Goal: Information Seeking & Learning: Learn about a topic

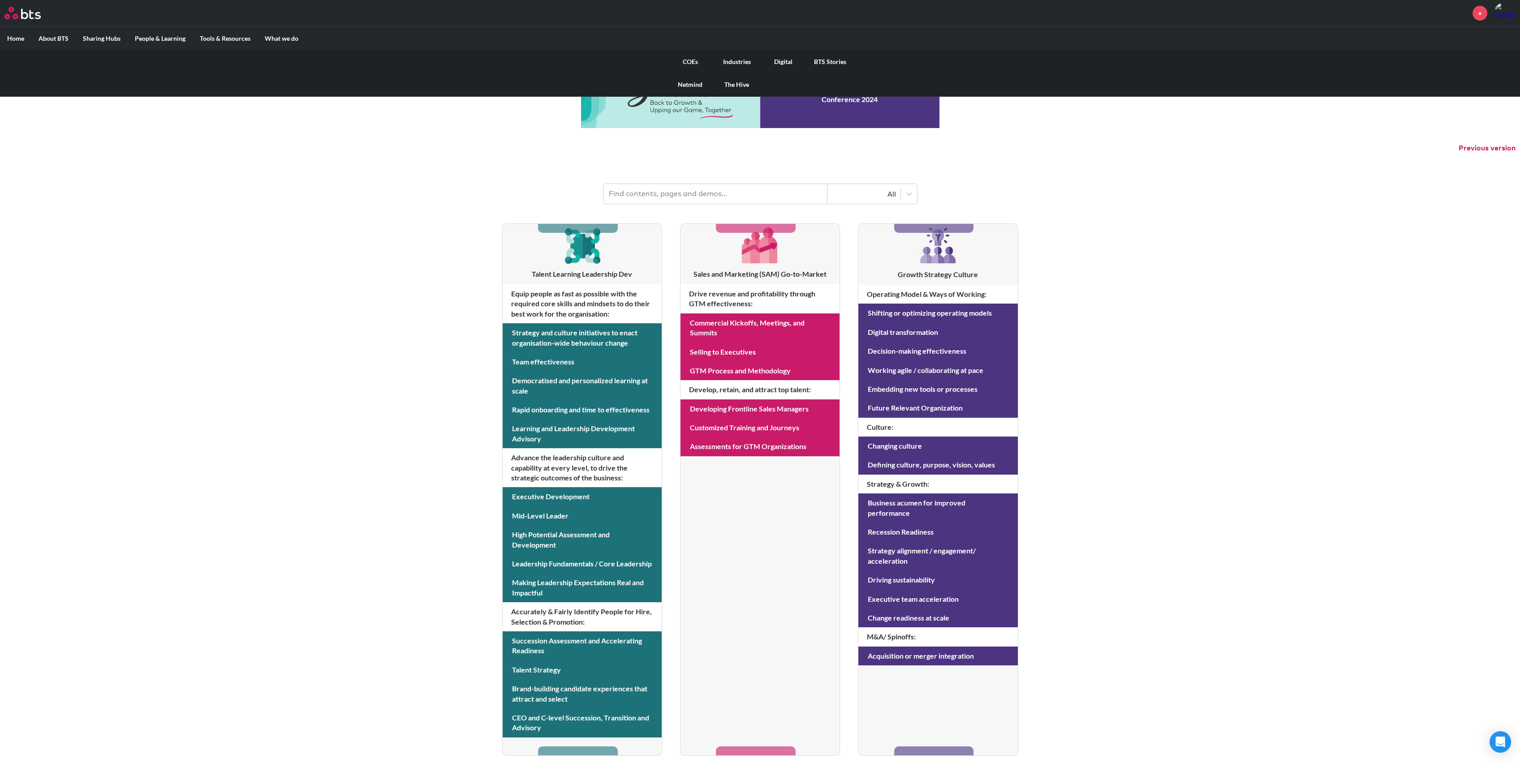
click at [783, 62] on link "Digital" at bounding box center [783, 61] width 47 height 23
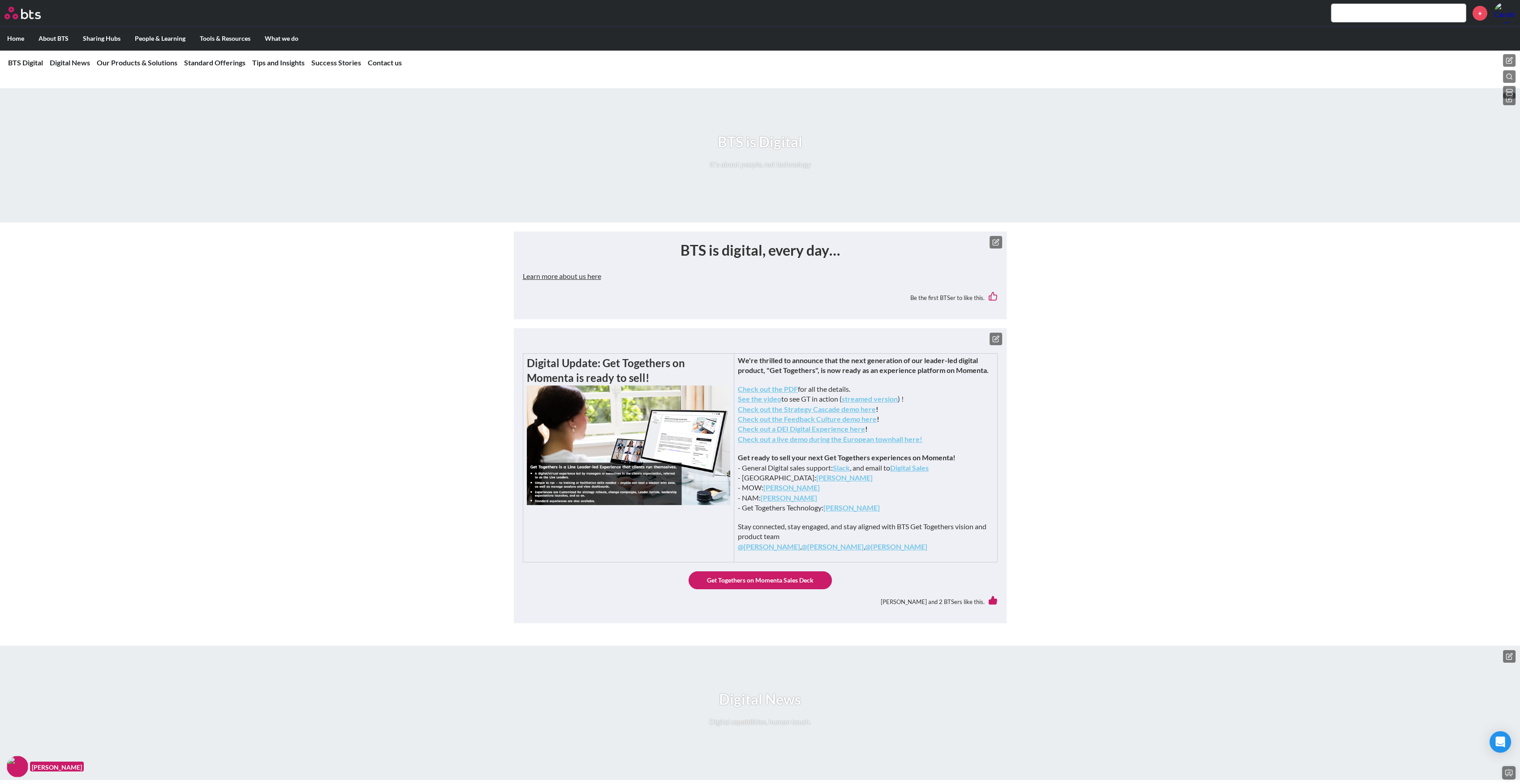
click at [559, 271] on button "Learn more about us here" at bounding box center [562, 276] width 78 height 18
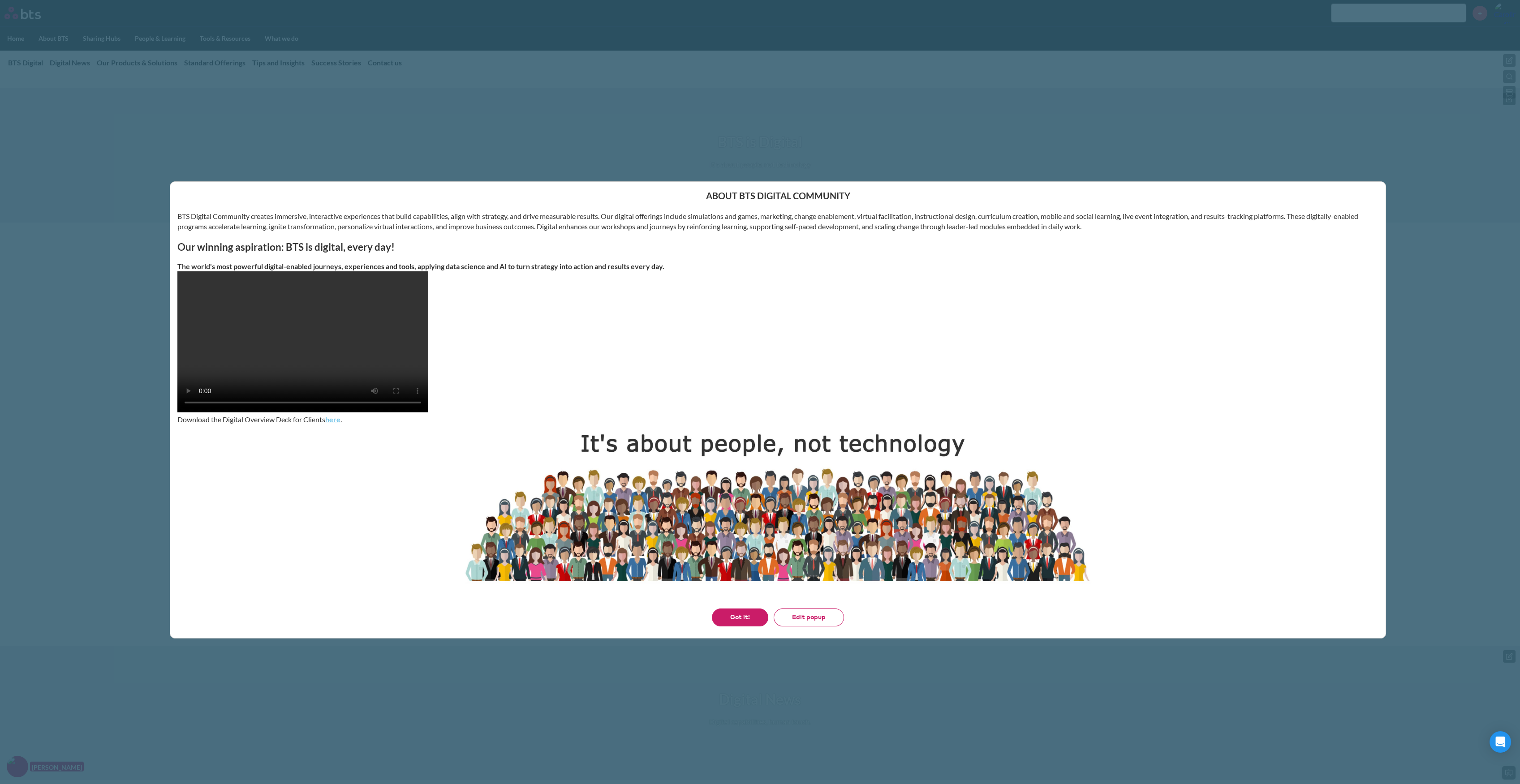
click at [110, 333] on div "About BTS Digital Community BTS Digital Community creates immersive, interactiv…" at bounding box center [760, 392] width 1520 height 784
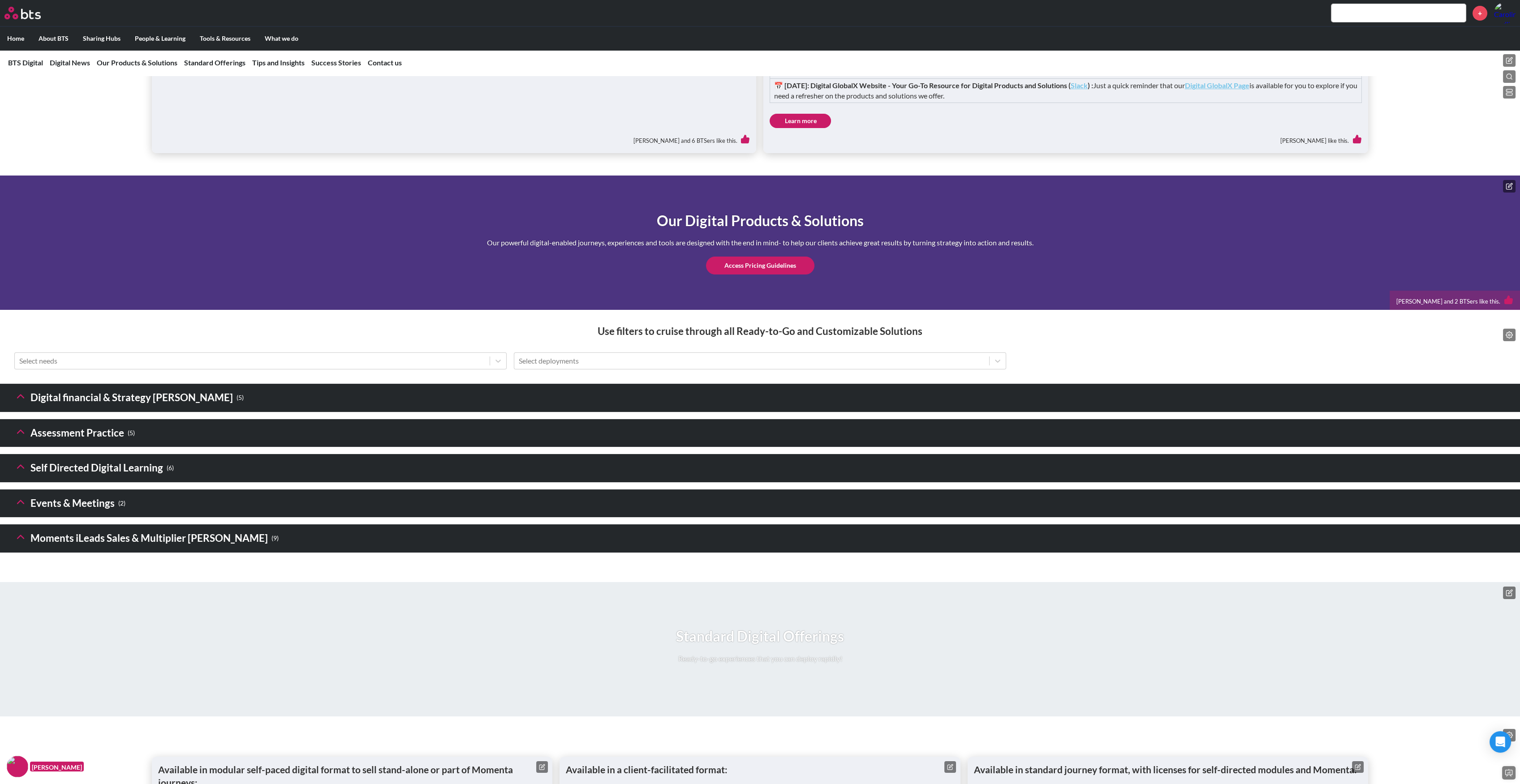
scroll to position [1015, 0]
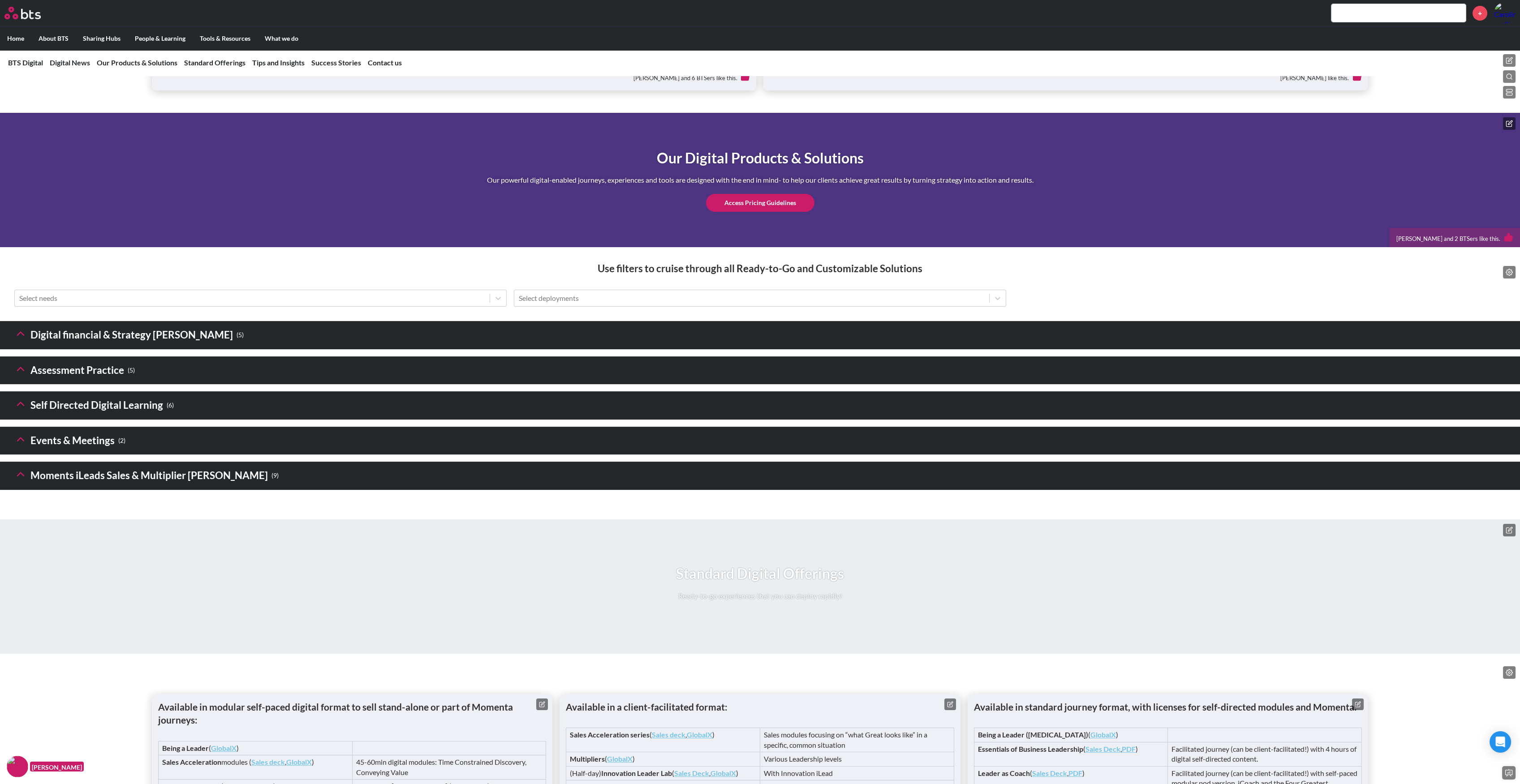
click at [520, 349] on header "Digital financial & Strategy [PERSON_NAME] ( 5 )" at bounding box center [760, 335] width 1520 height 28
click at [15, 340] on icon at bounding box center [21, 334] width 12 height 12
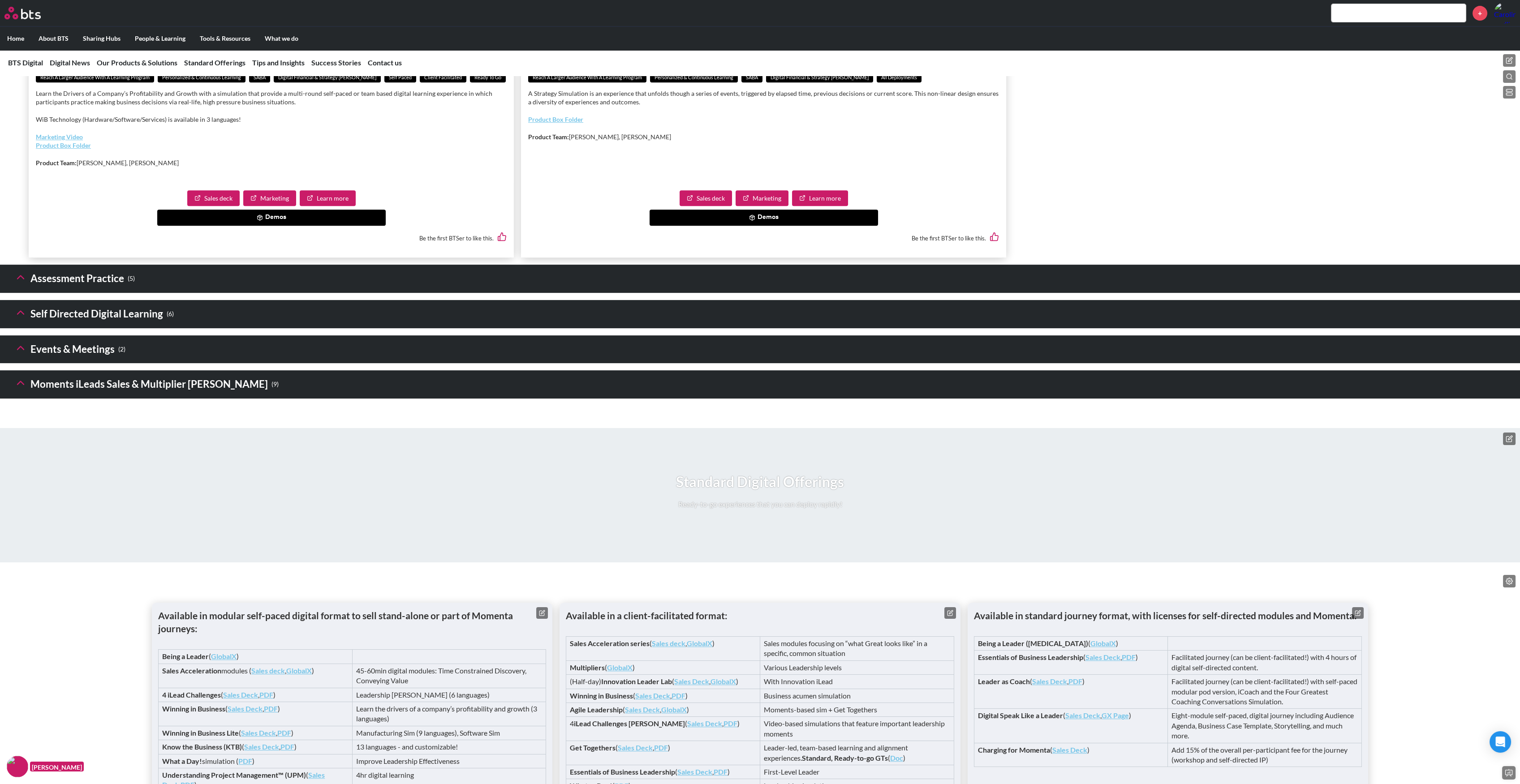
scroll to position [1672, 0]
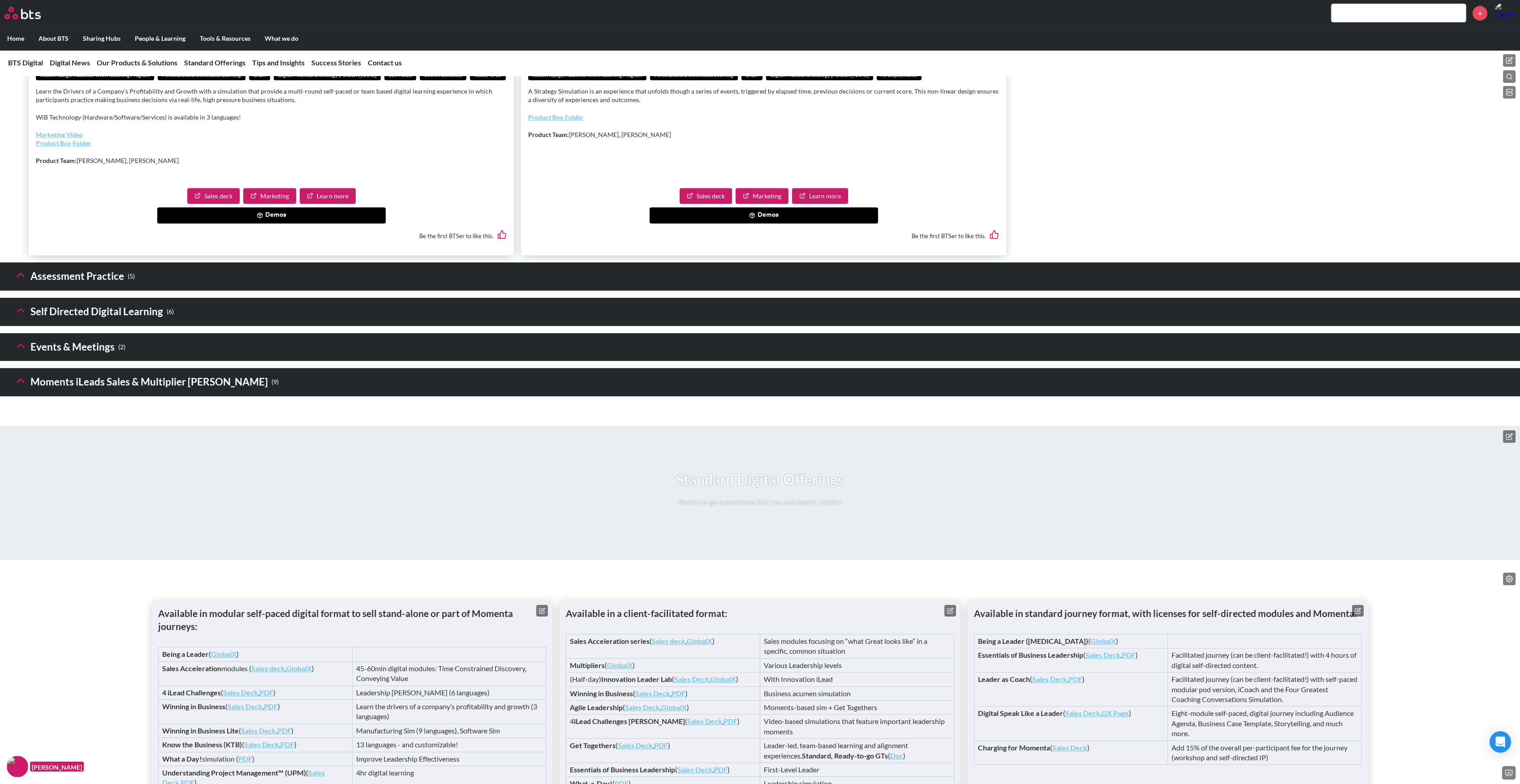
click at [19, 282] on icon at bounding box center [21, 275] width 12 height 12
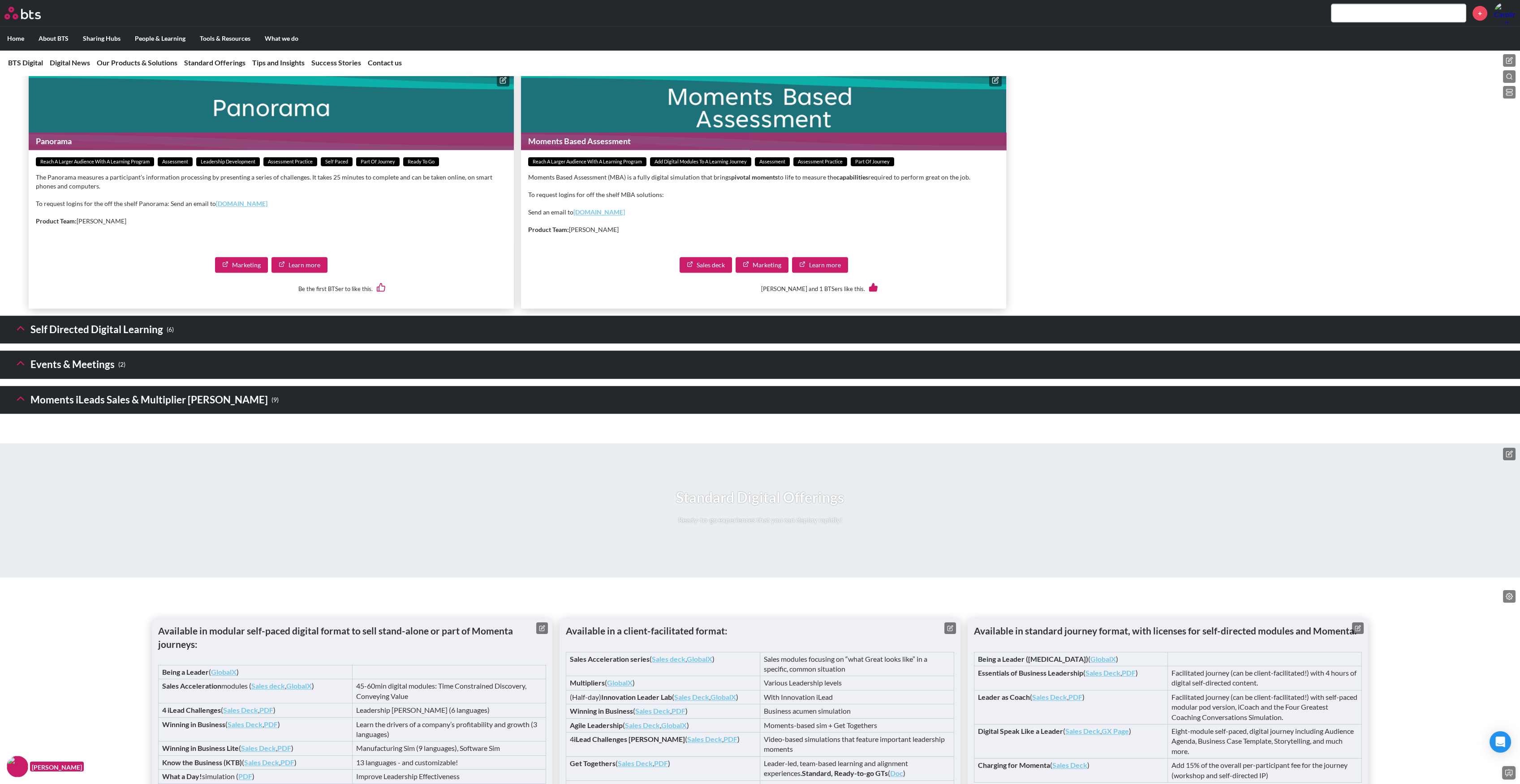
scroll to position [2209, 0]
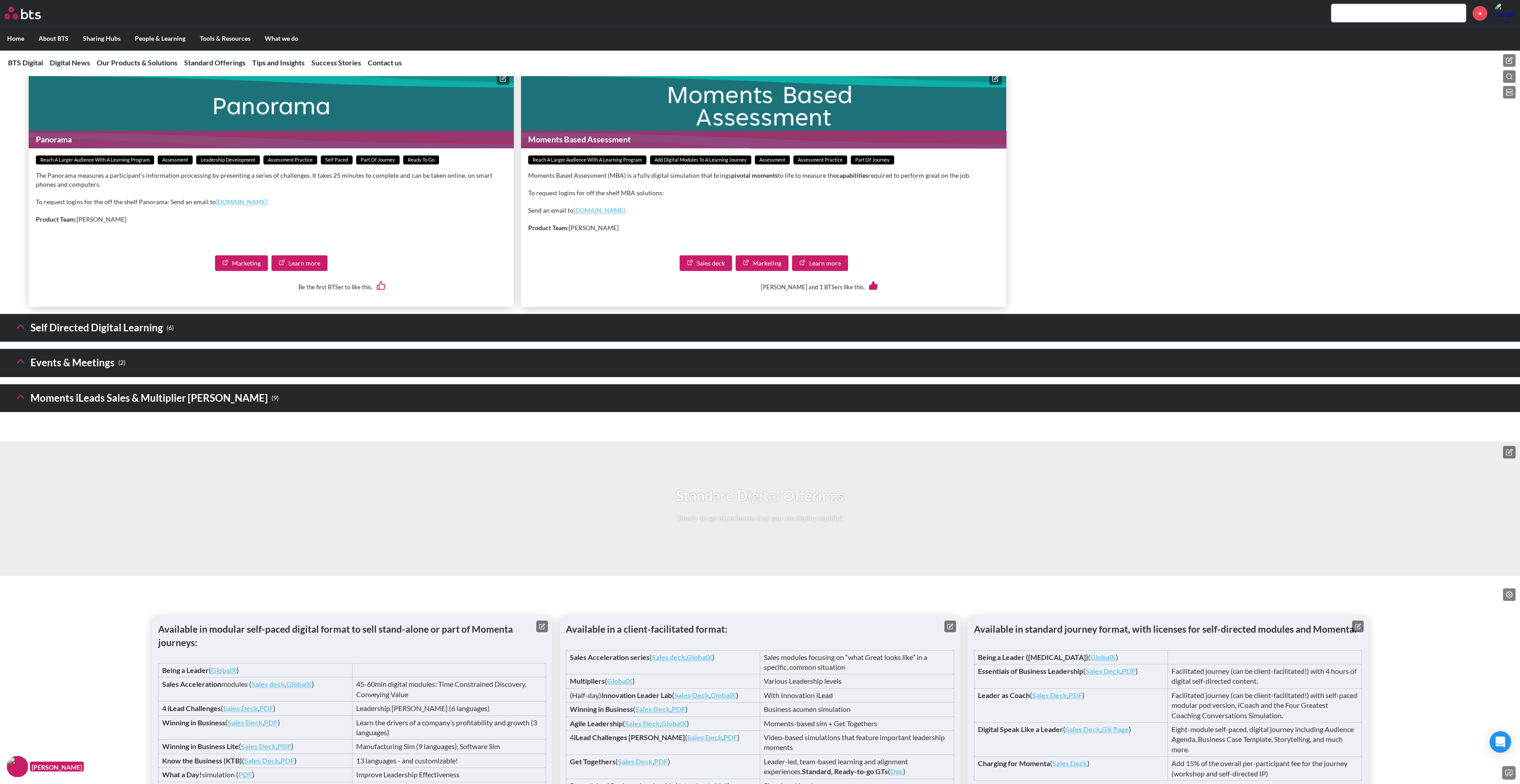
click at [18, 333] on icon at bounding box center [21, 327] width 12 height 12
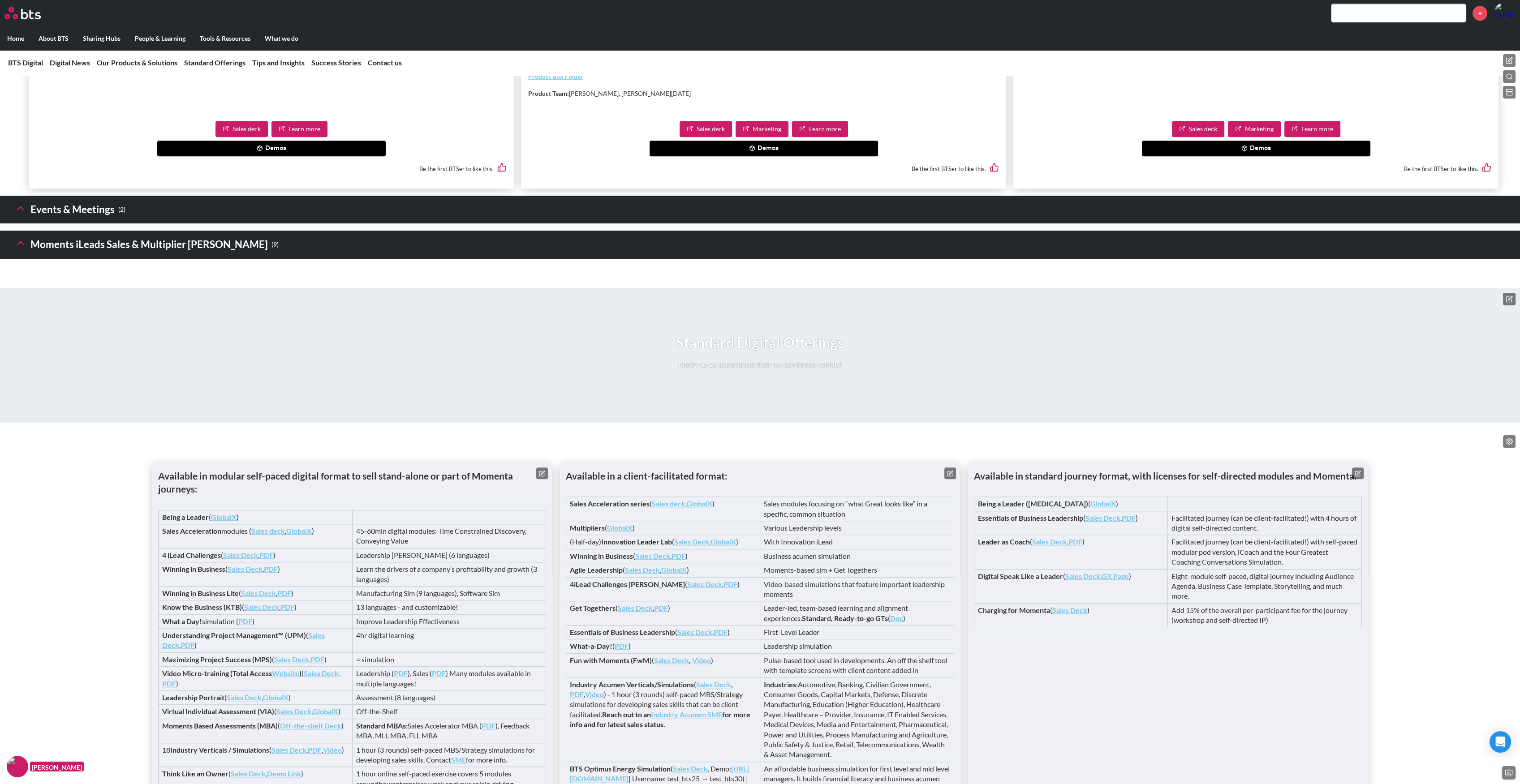
scroll to position [2986, 0]
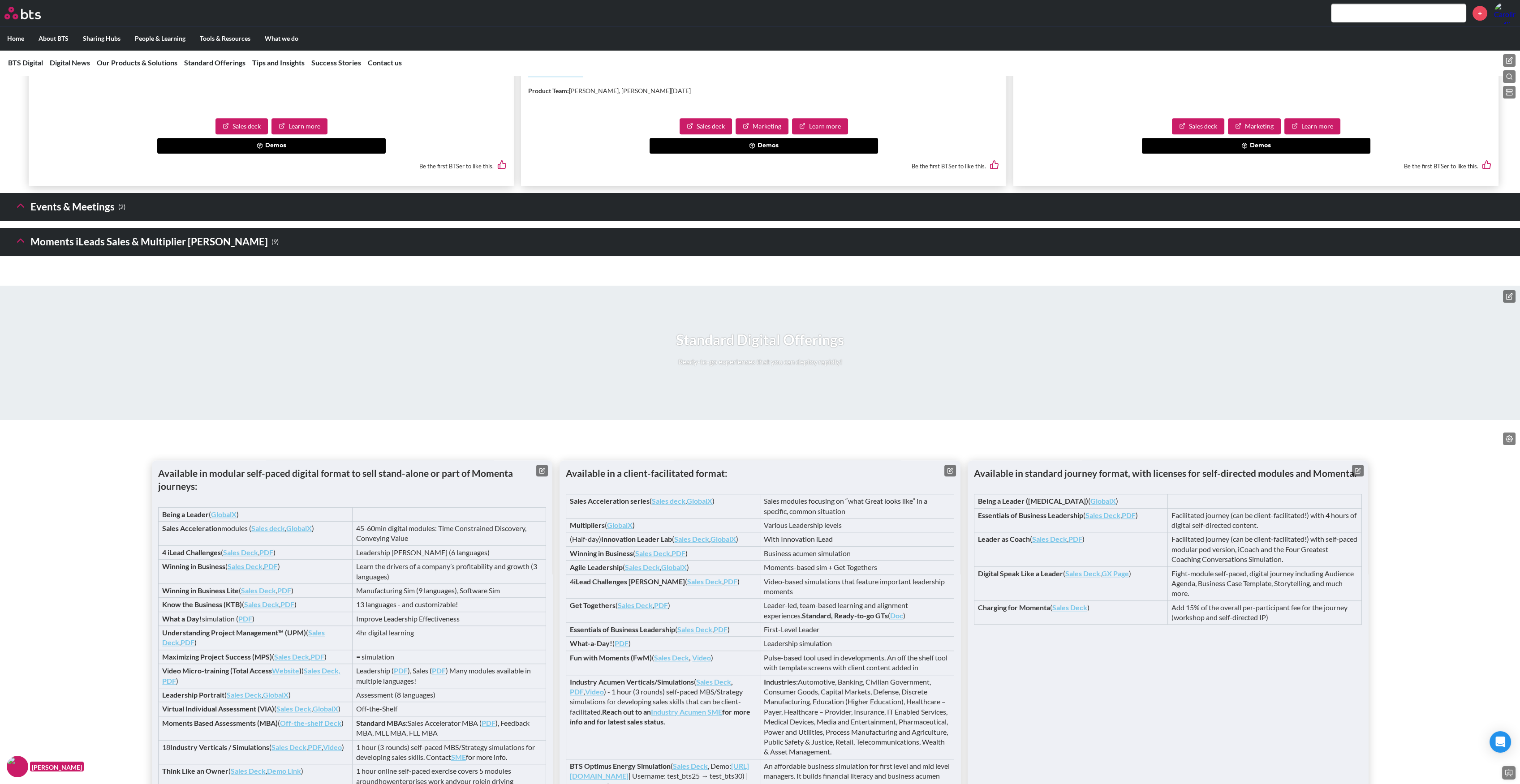
click at [25, 209] on icon at bounding box center [21, 206] width 12 height 12
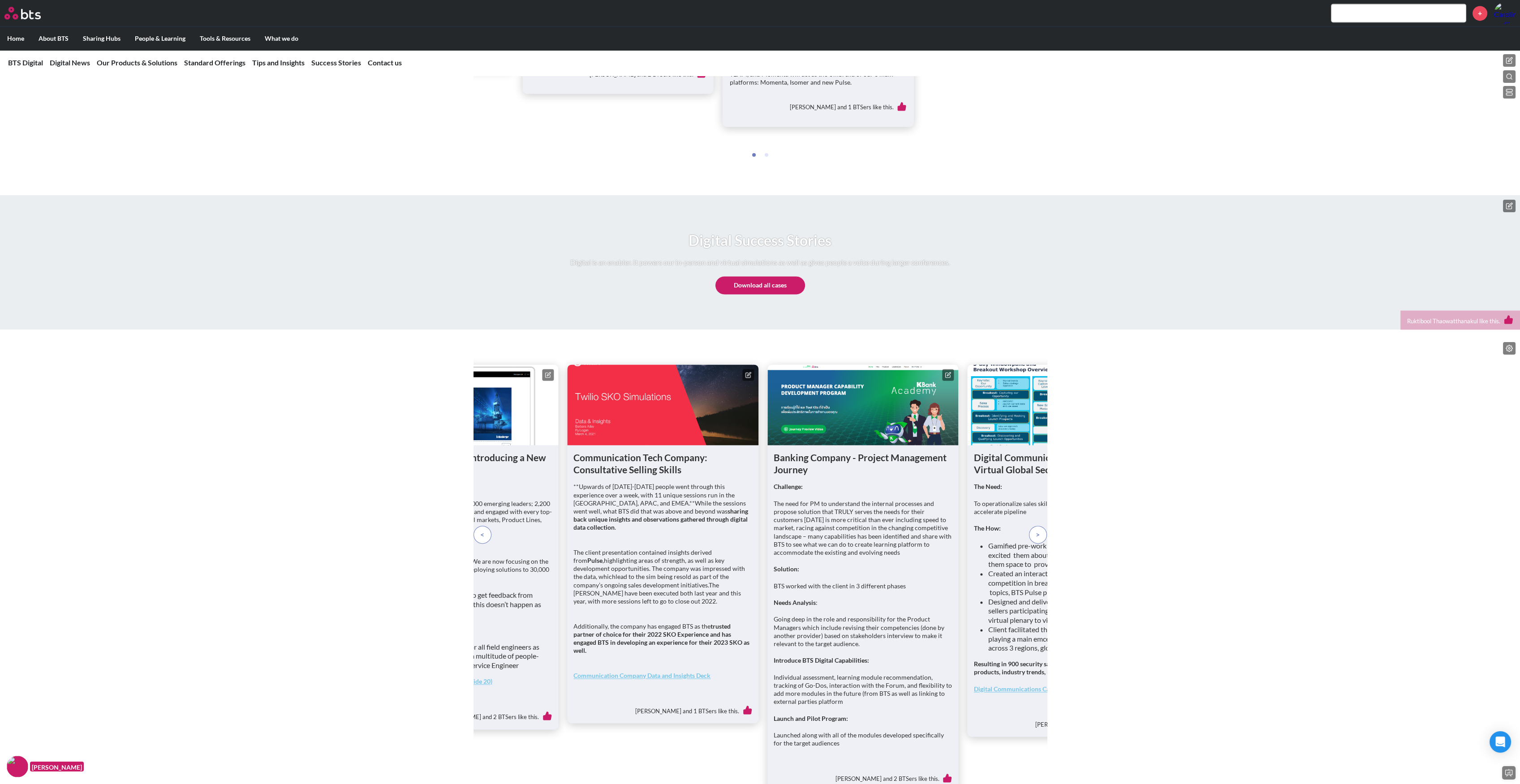
scroll to position [5231, 0]
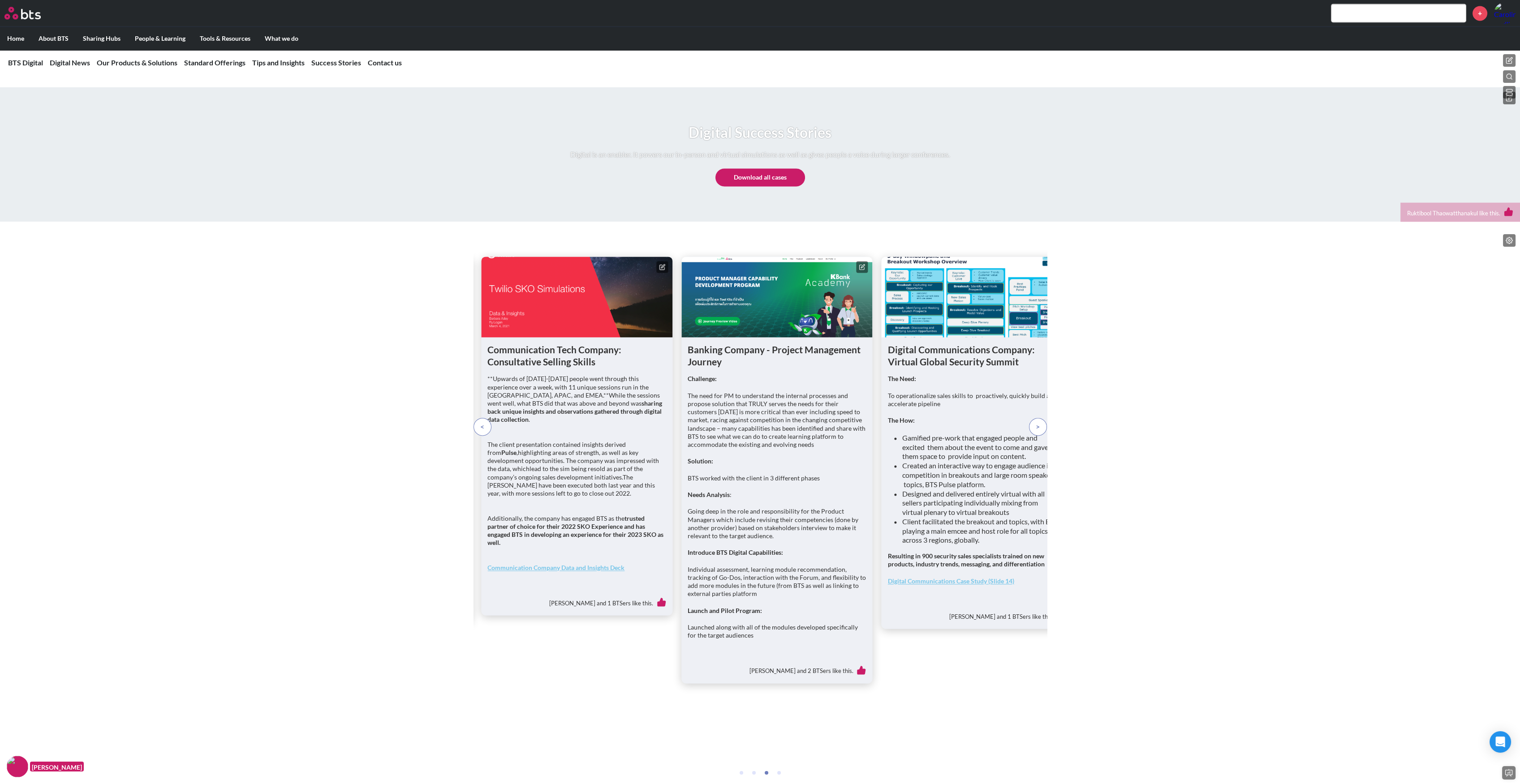
drag, startPoint x: 1004, startPoint y: 440, endPoint x: 915, endPoint y: 440, distance: 89.0
click at [915, 440] on div "The Need: To operationalize sales skills to proactively, quickly build and acce…" at bounding box center [977, 485] width 179 height 219
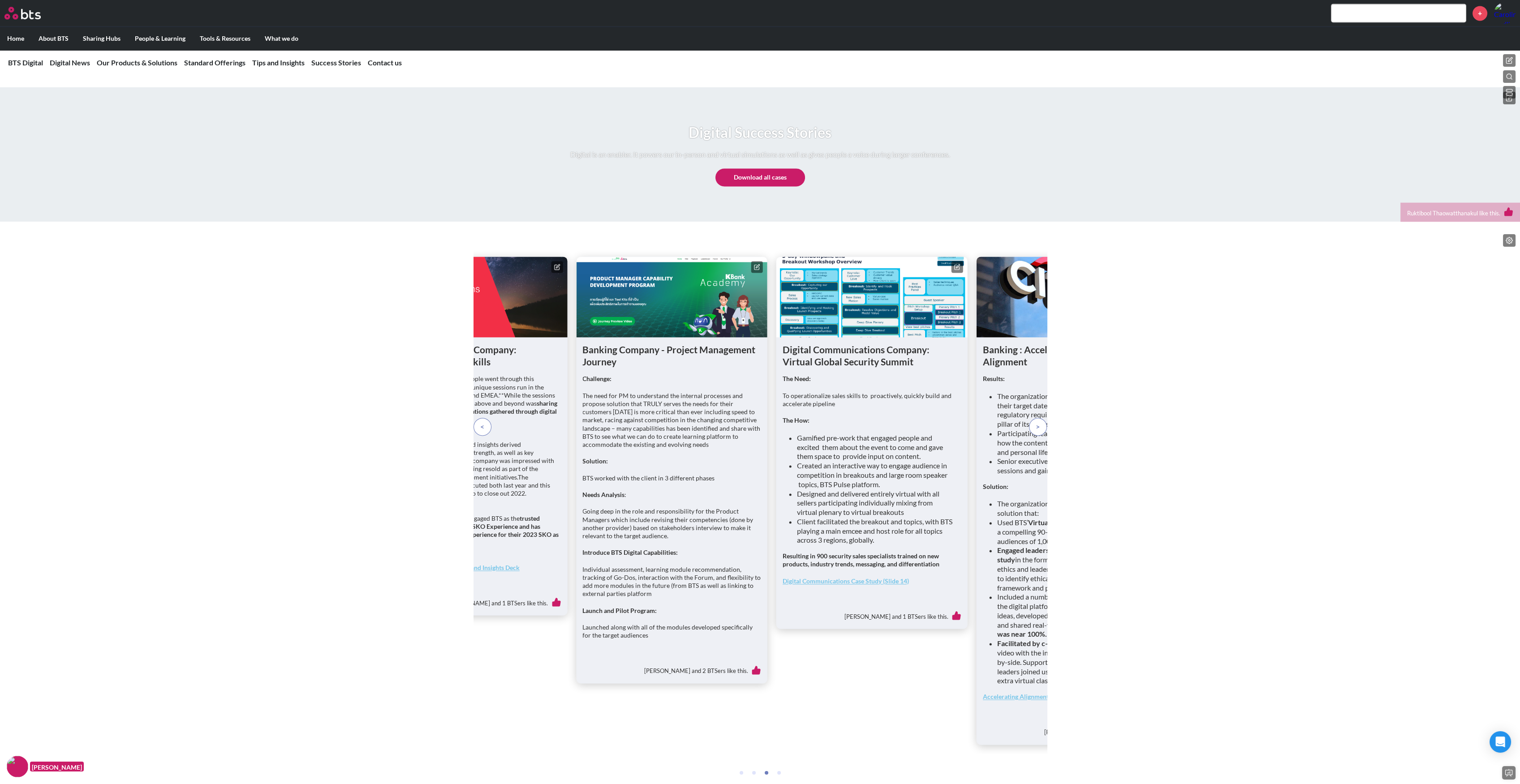
click at [1040, 436] on p at bounding box center [1037, 427] width 18 height 18
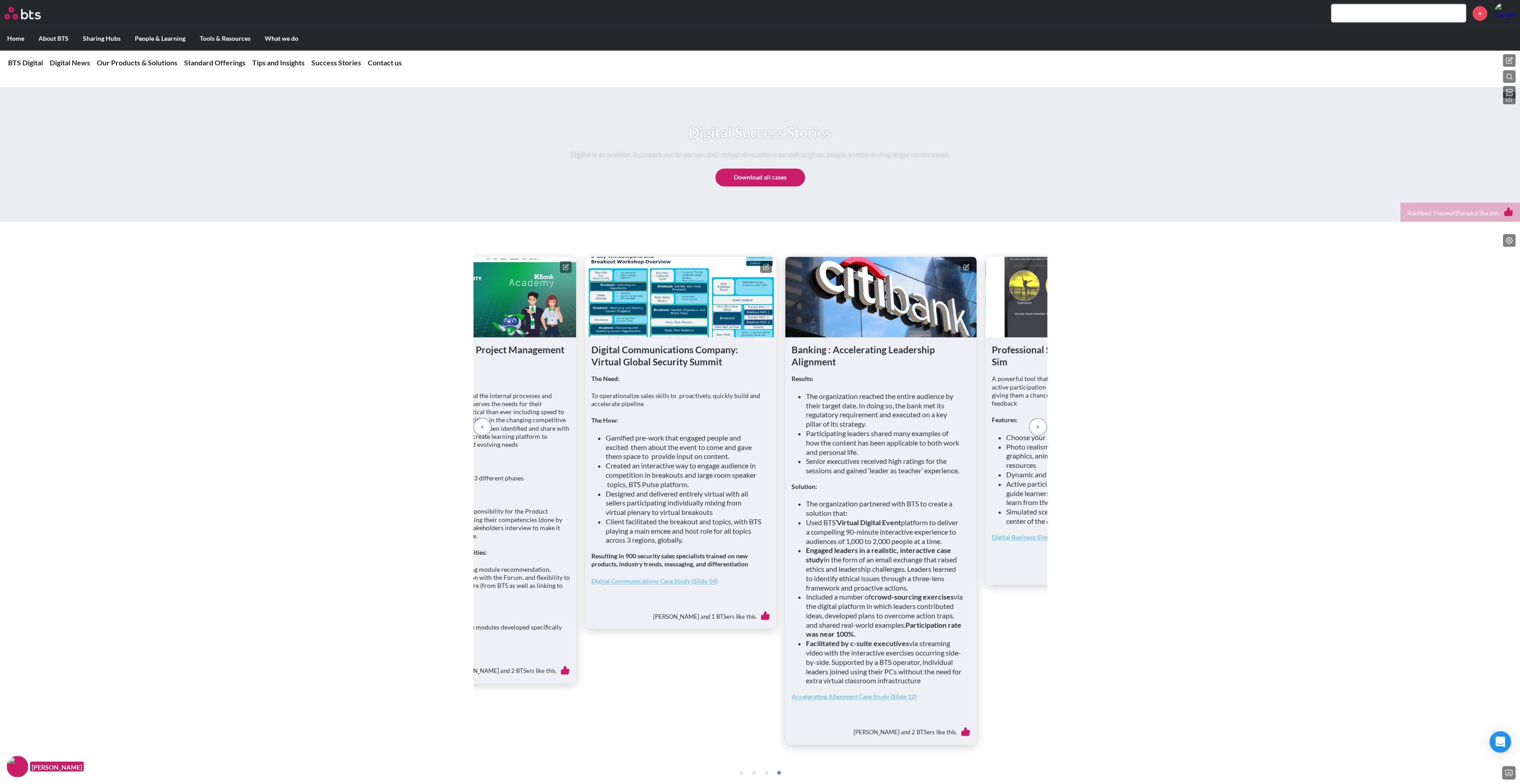
click at [1040, 436] on p at bounding box center [1037, 427] width 18 height 18
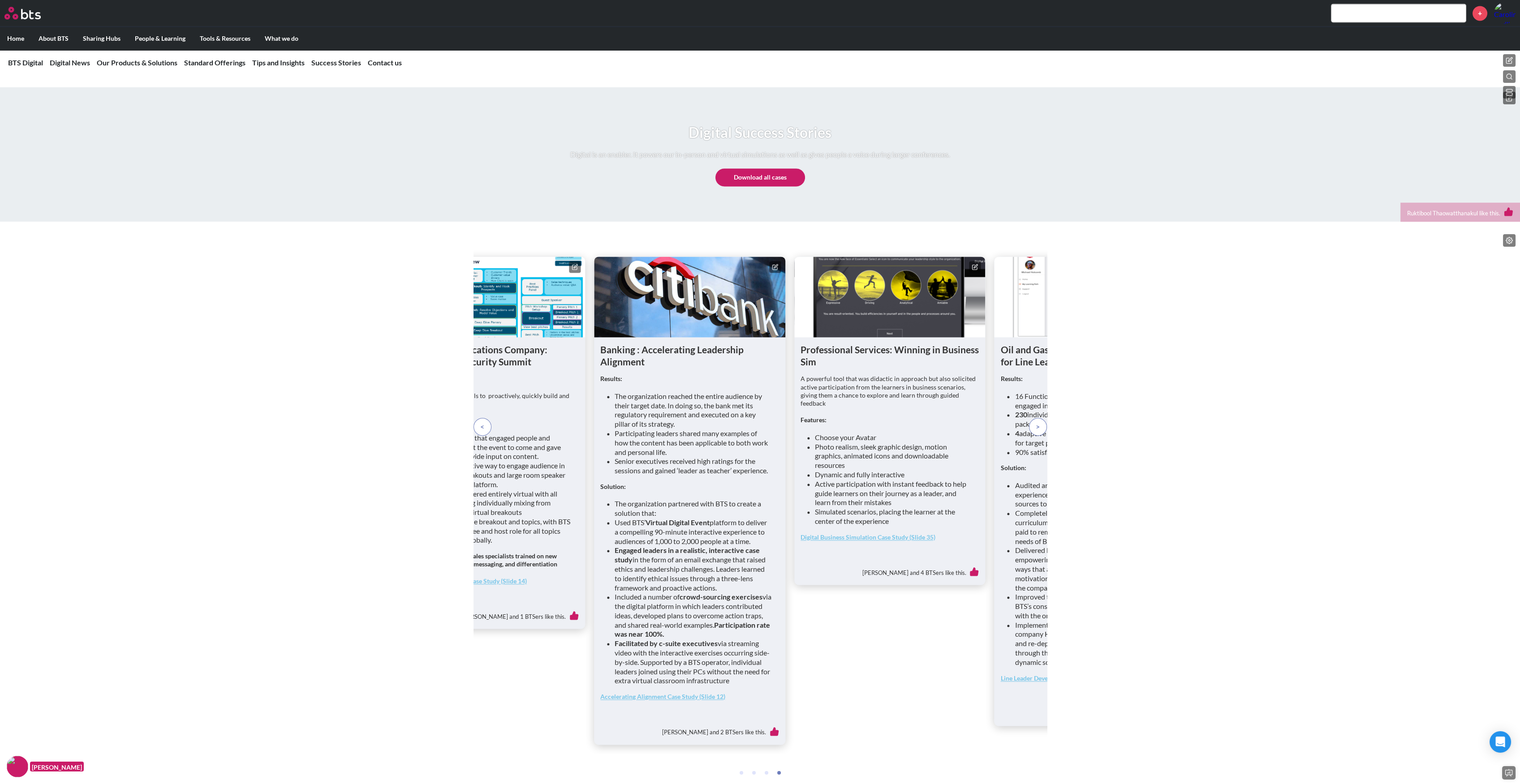
click at [1040, 436] on p at bounding box center [1037, 427] width 18 height 18
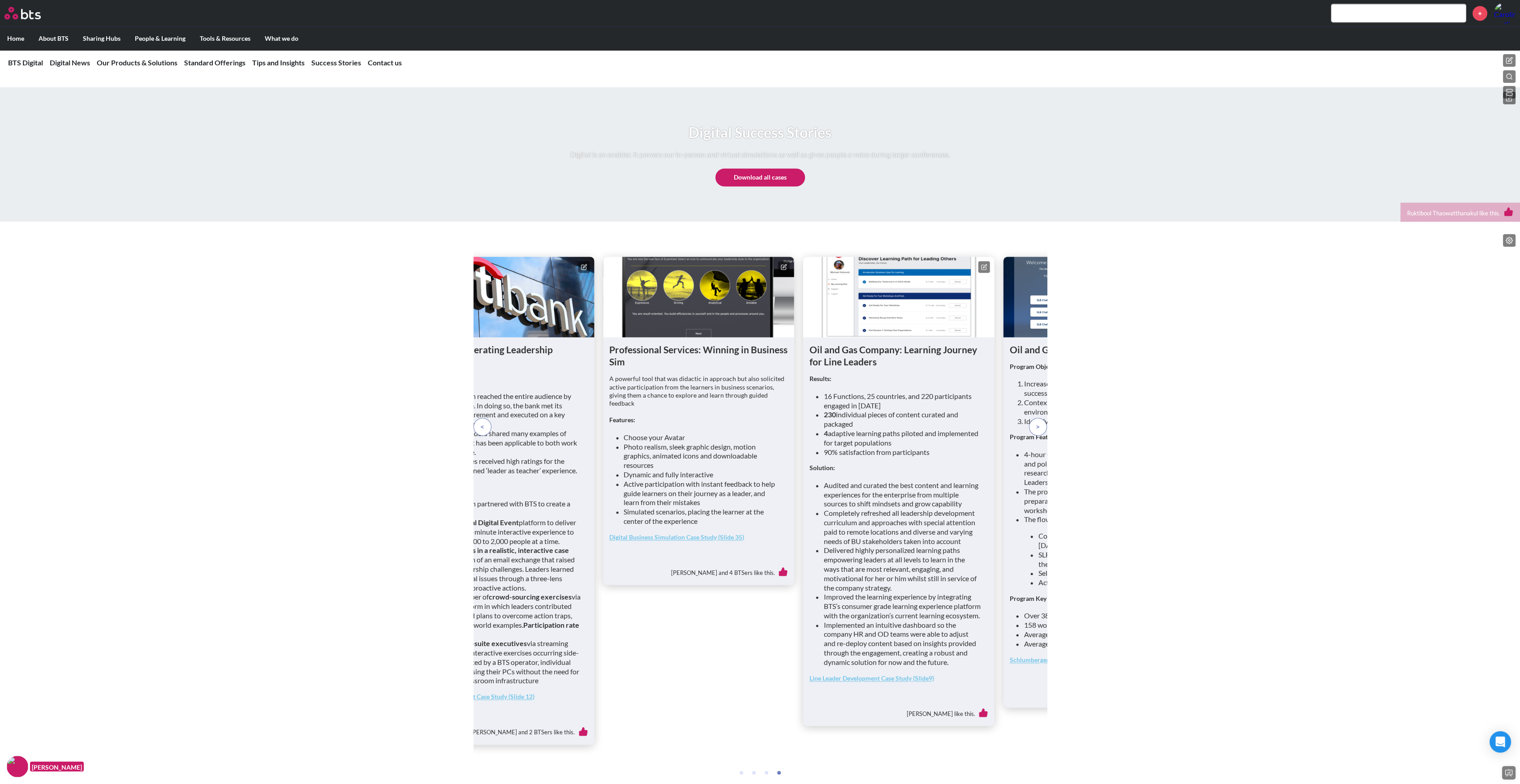
click at [1040, 436] on p at bounding box center [1037, 427] width 18 height 18
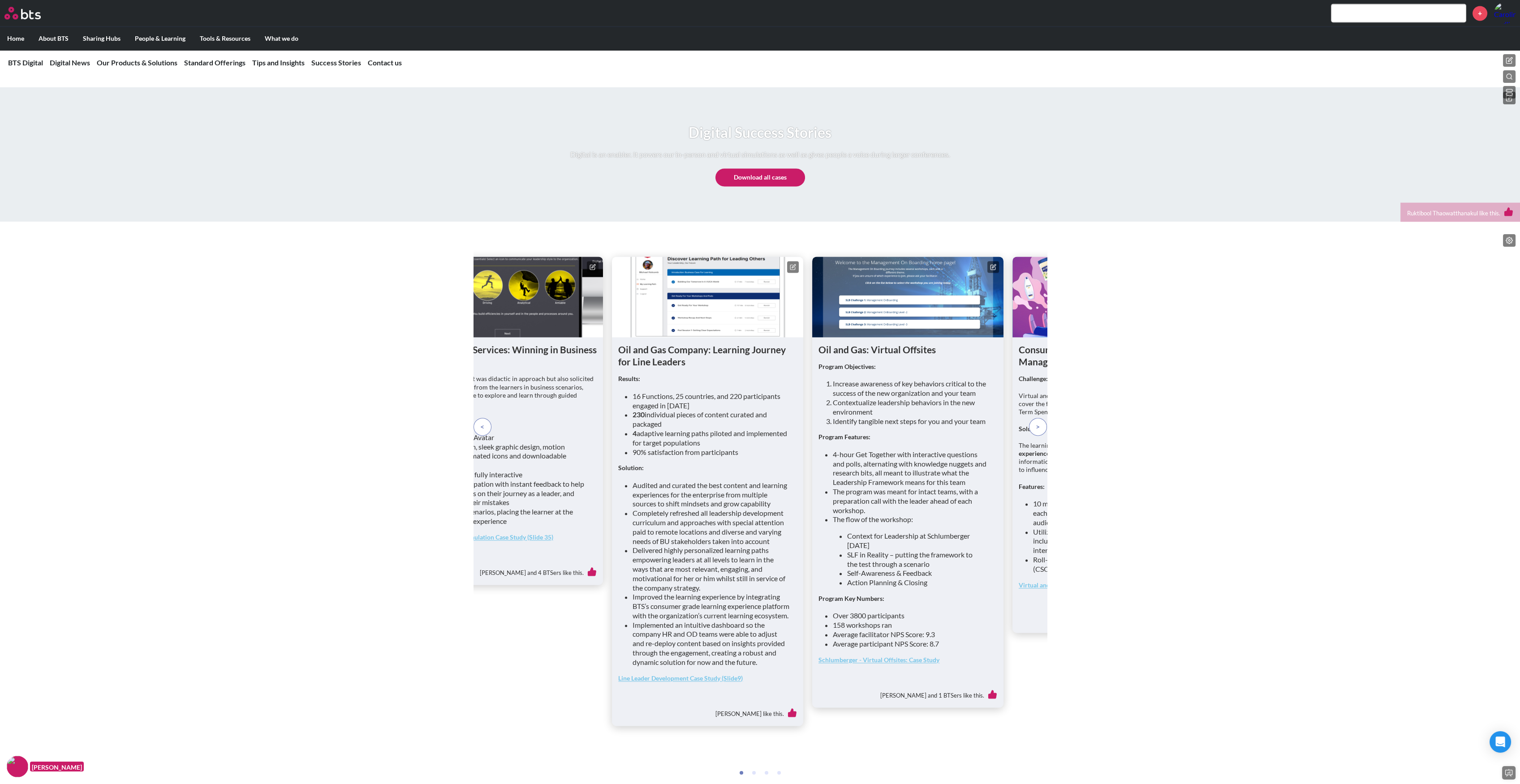
click at [1040, 436] on p at bounding box center [1037, 427] width 18 height 18
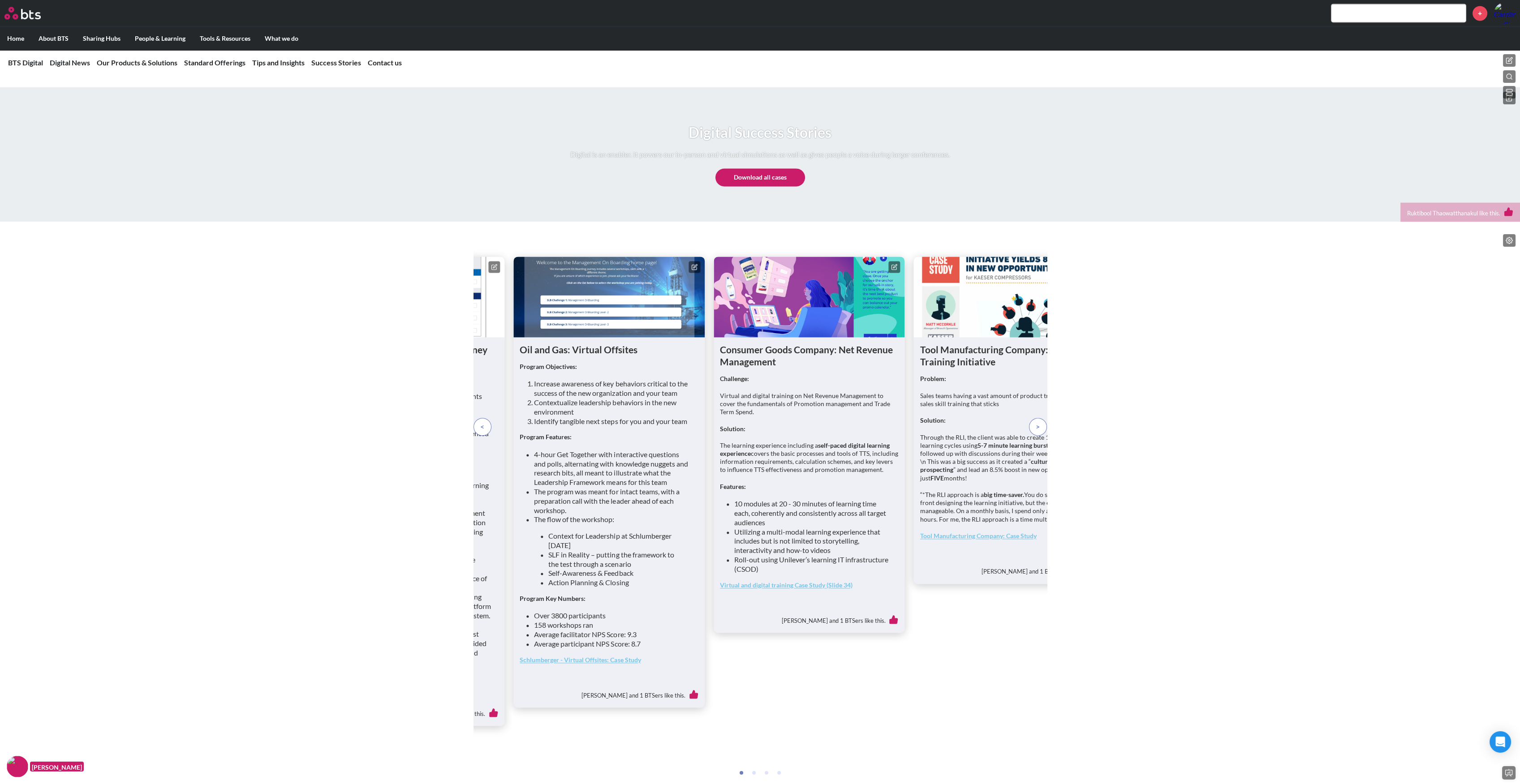
click at [1040, 436] on p at bounding box center [1037, 427] width 18 height 18
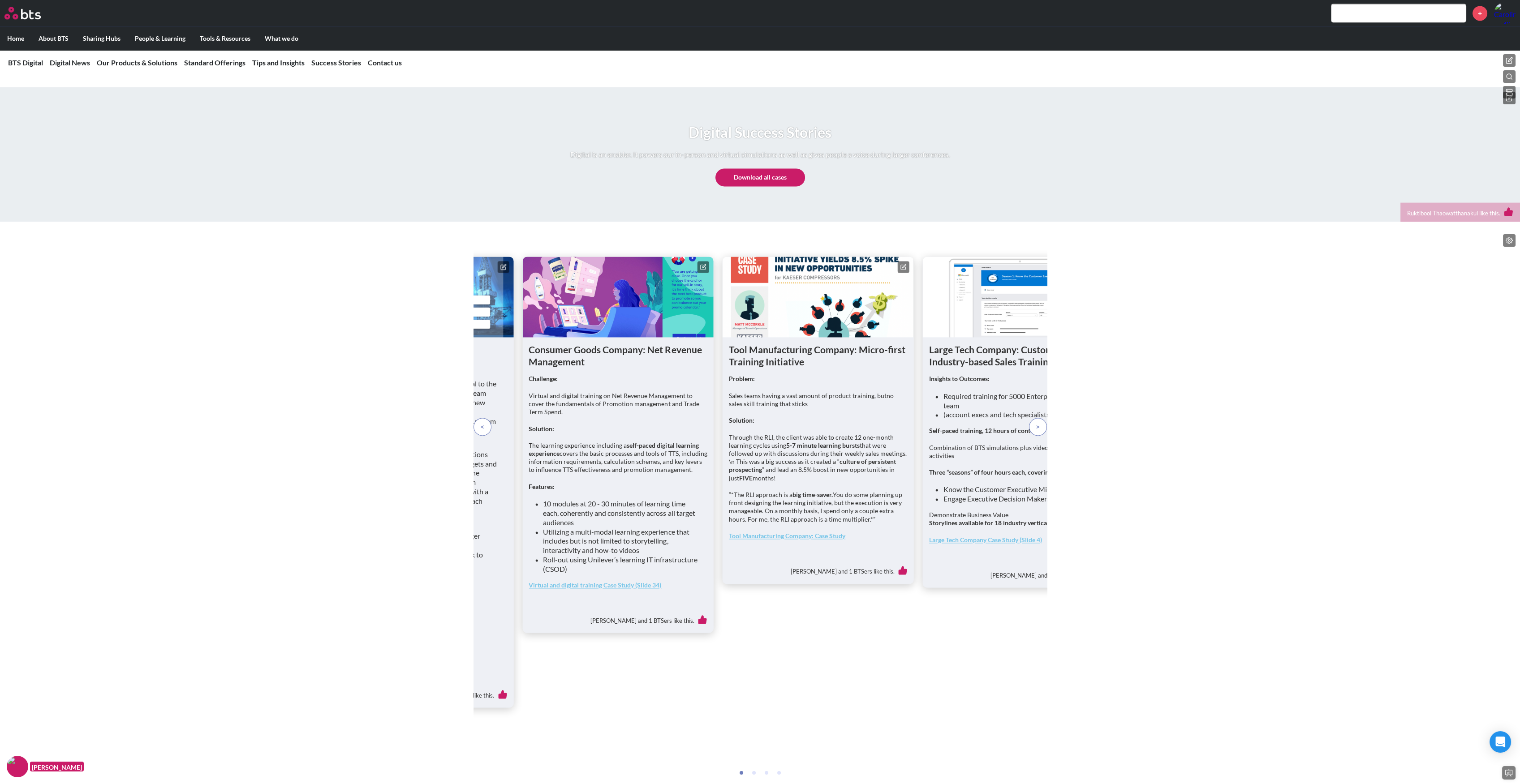
click at [1040, 436] on p at bounding box center [1037, 427] width 18 height 18
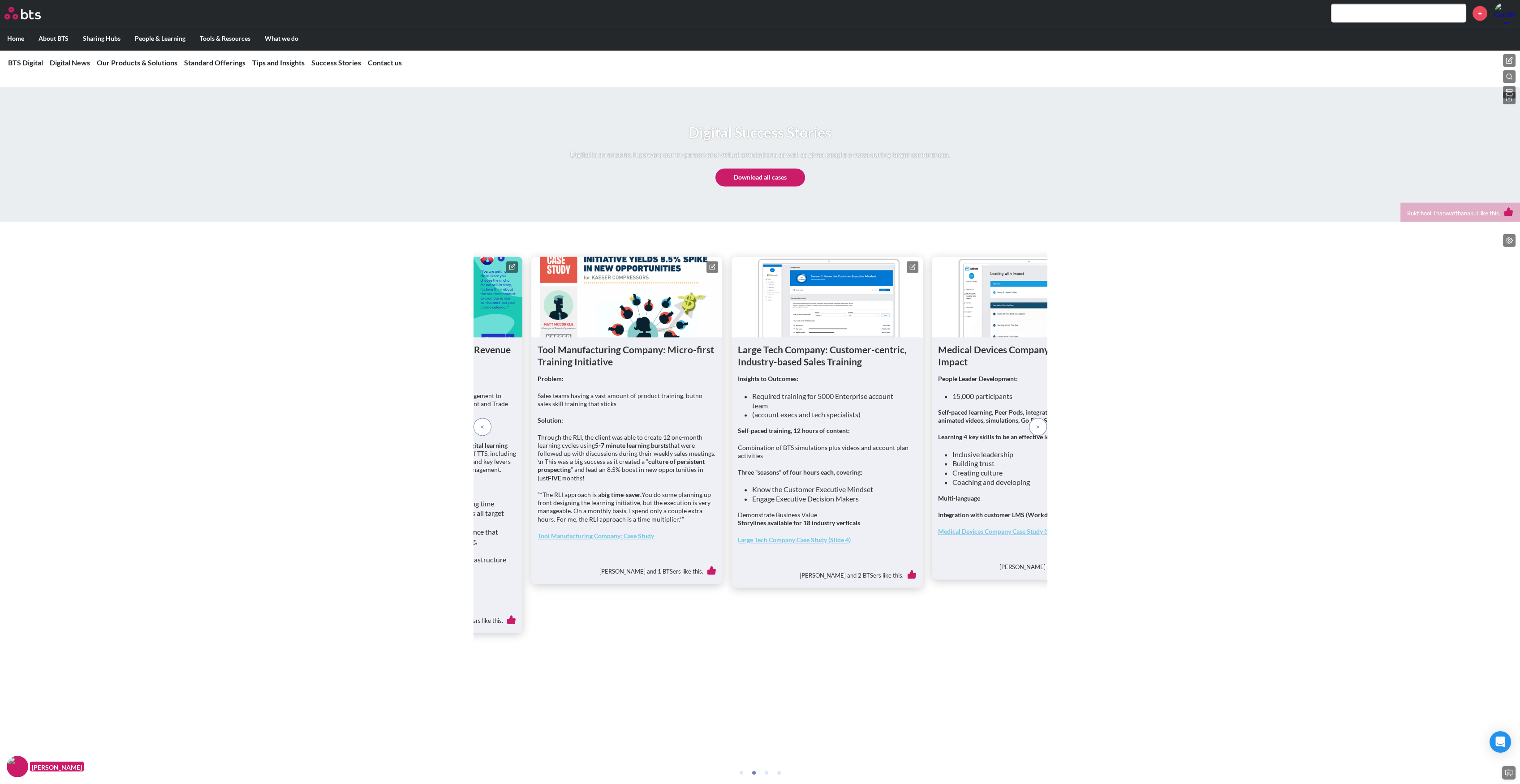
click at [1040, 436] on p at bounding box center [1037, 427] width 18 height 18
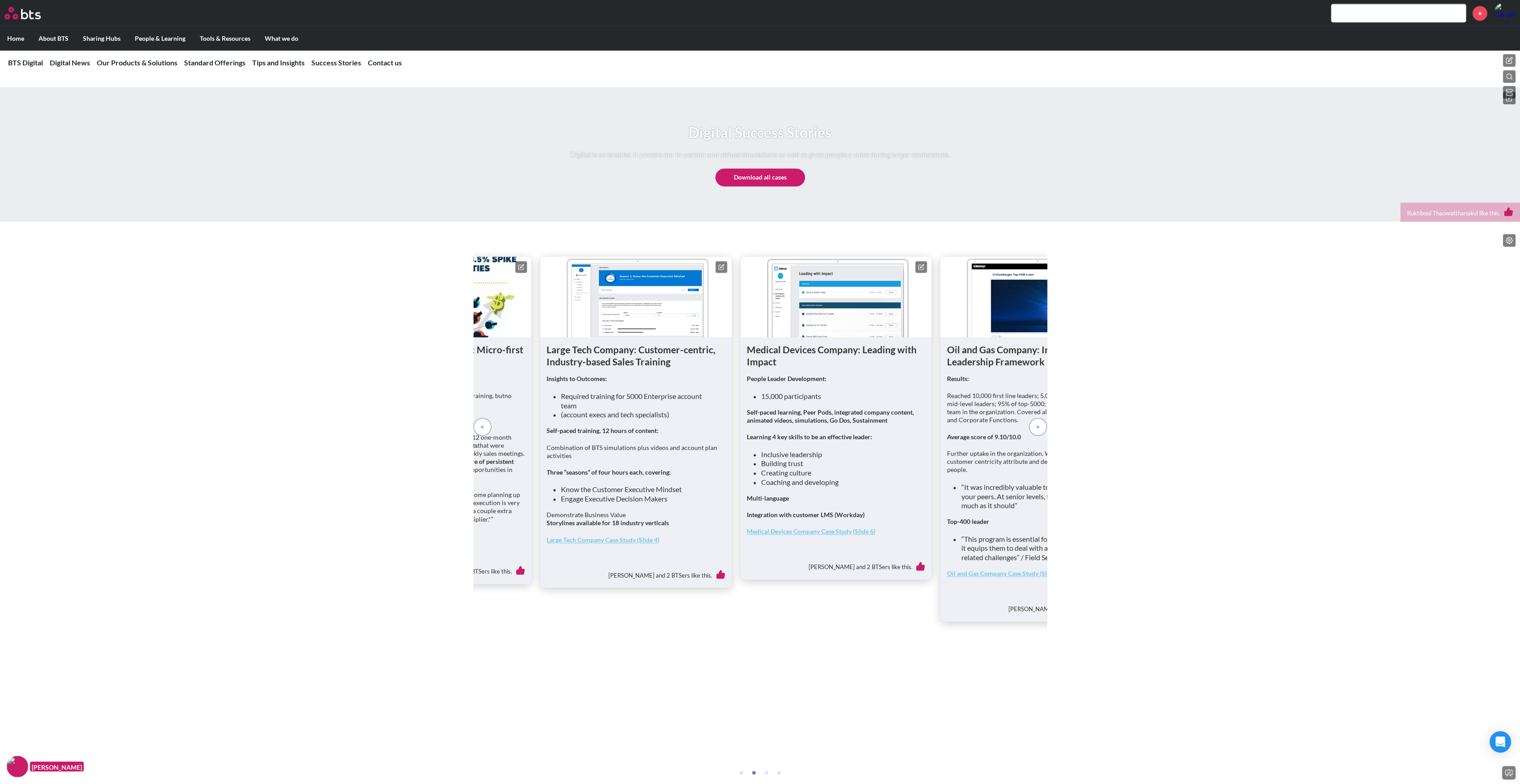
click at [1040, 436] on p at bounding box center [1037, 427] width 18 height 18
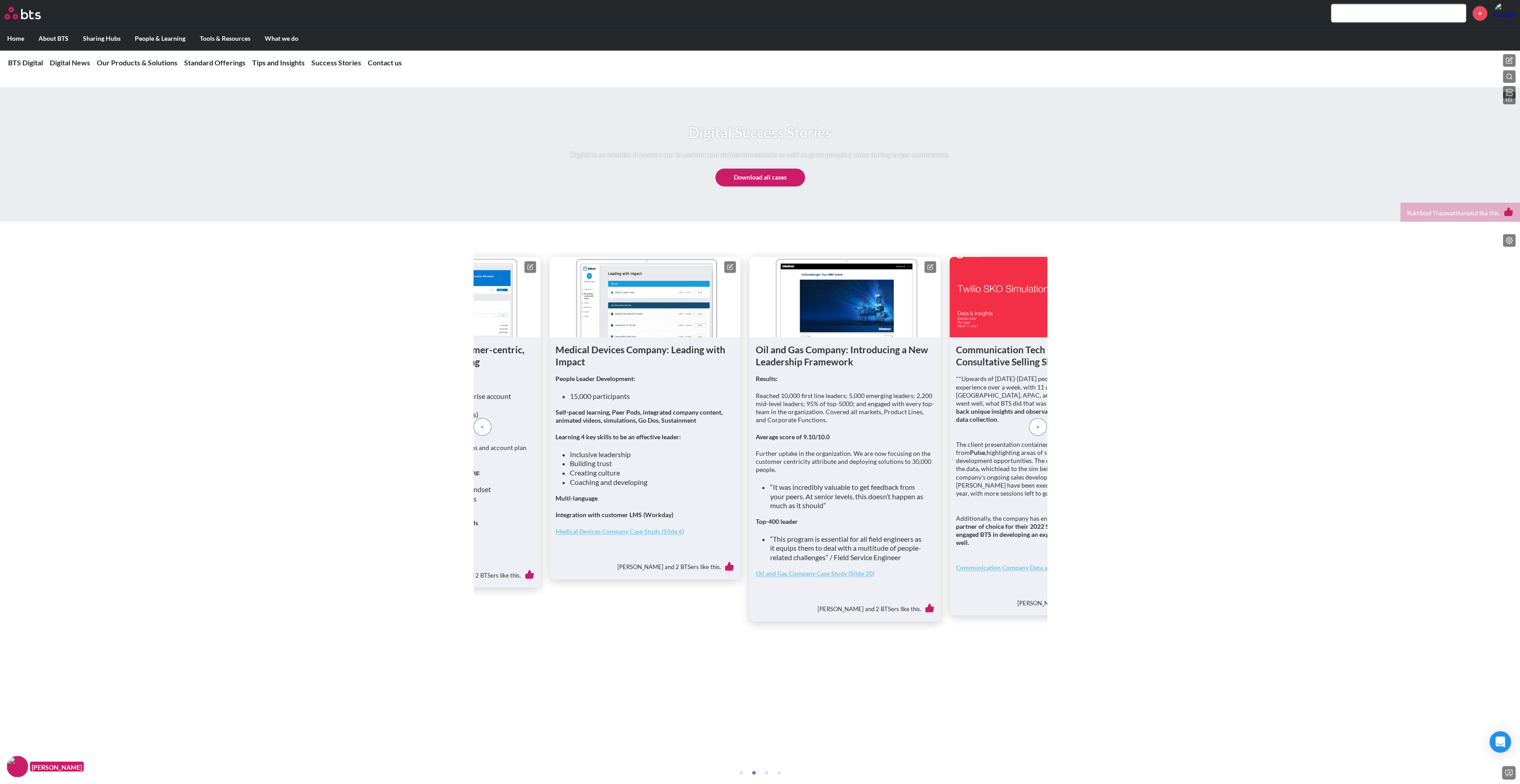
click at [1040, 436] on p at bounding box center [1037, 427] width 18 height 18
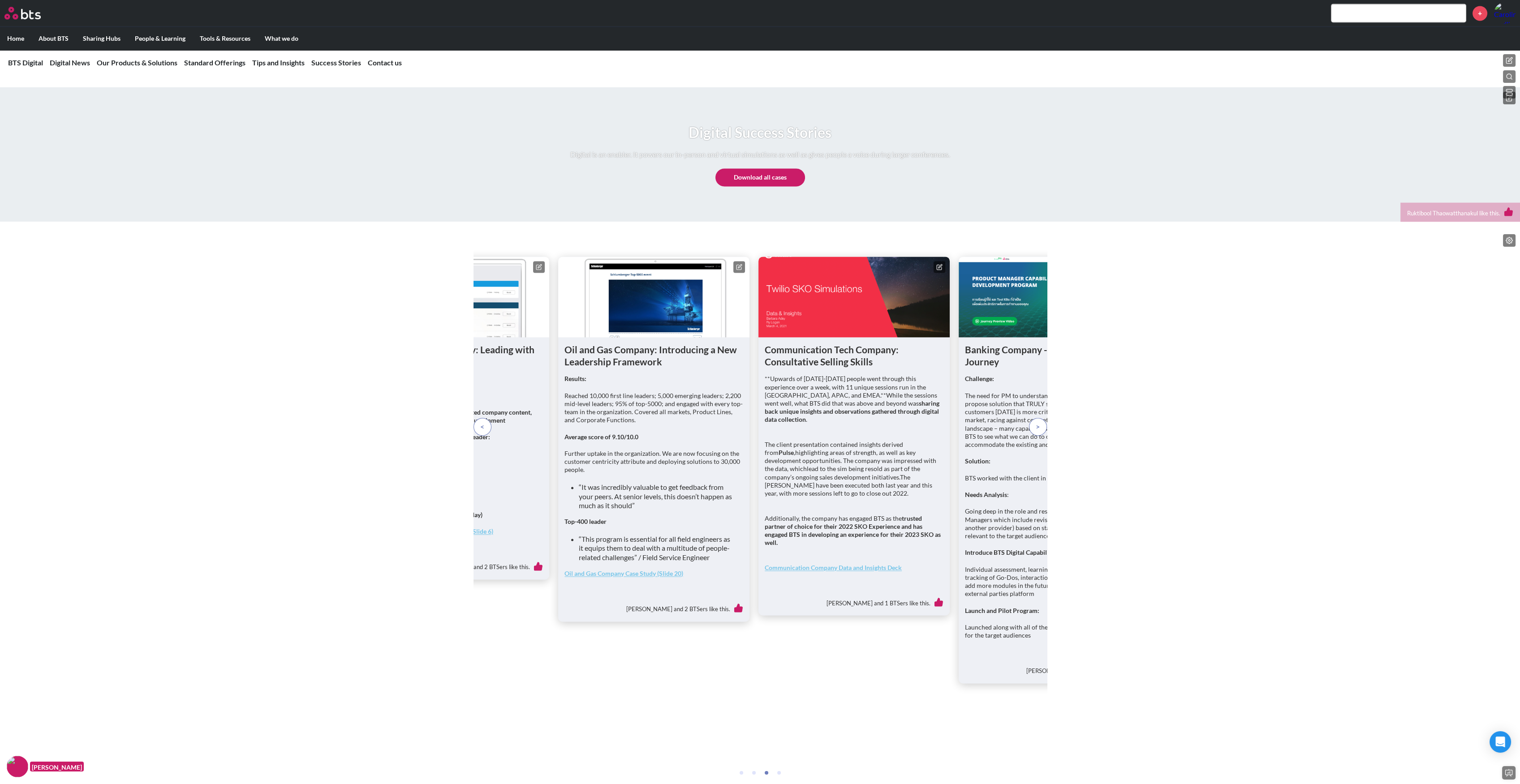
click at [1040, 436] on p at bounding box center [1037, 427] width 18 height 18
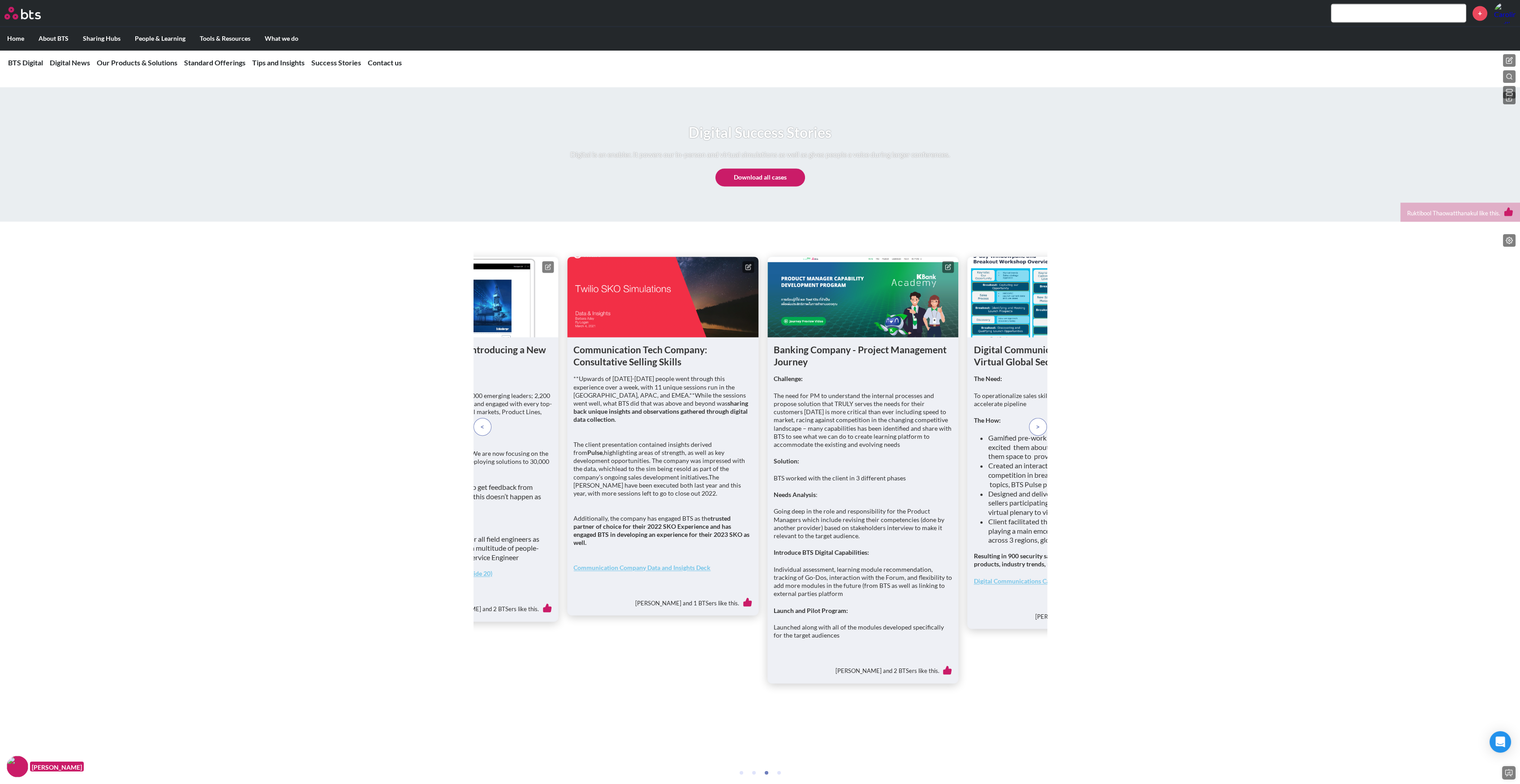
click at [1040, 436] on p at bounding box center [1037, 427] width 18 height 18
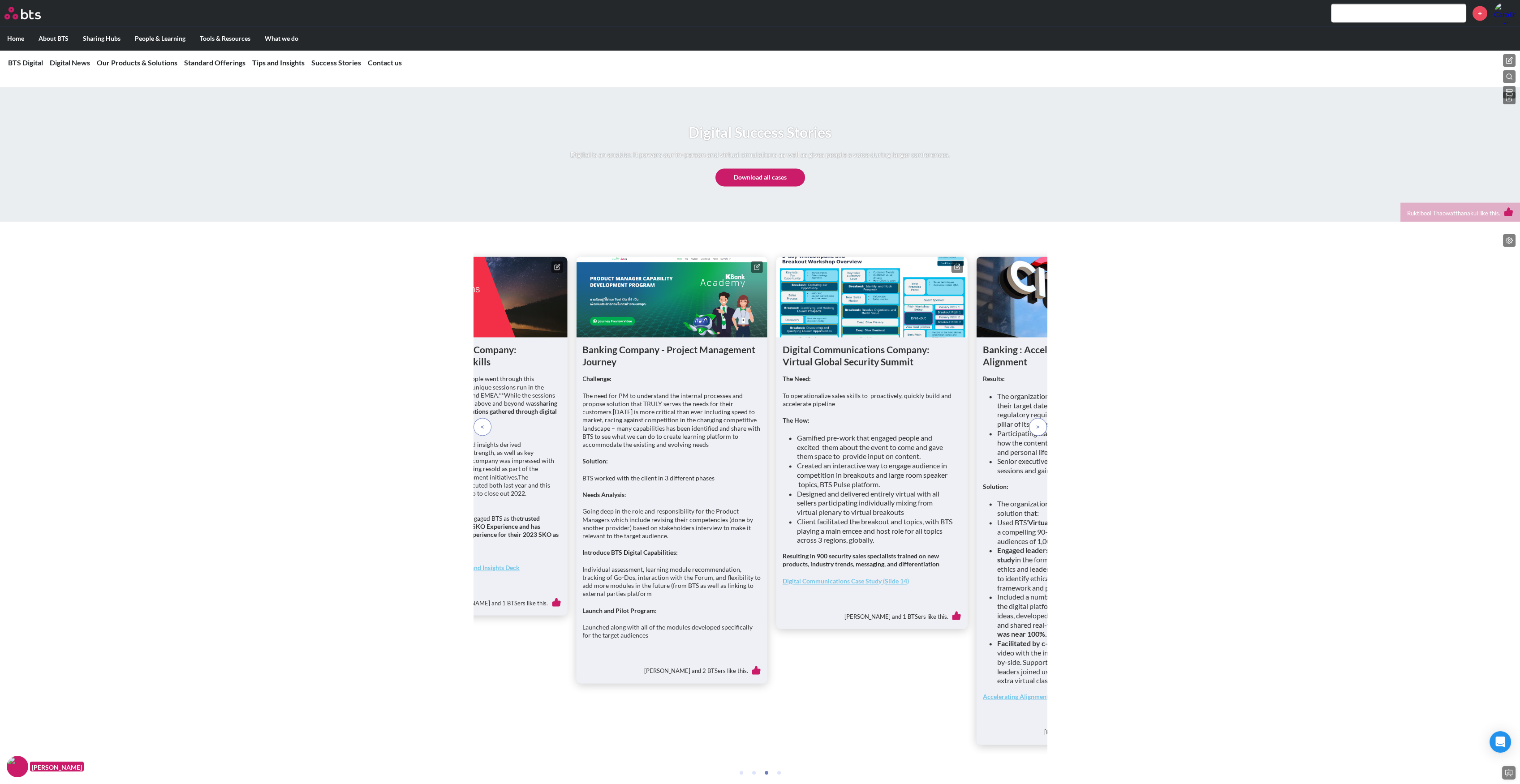
click at [1040, 436] on p at bounding box center [1037, 427] width 18 height 18
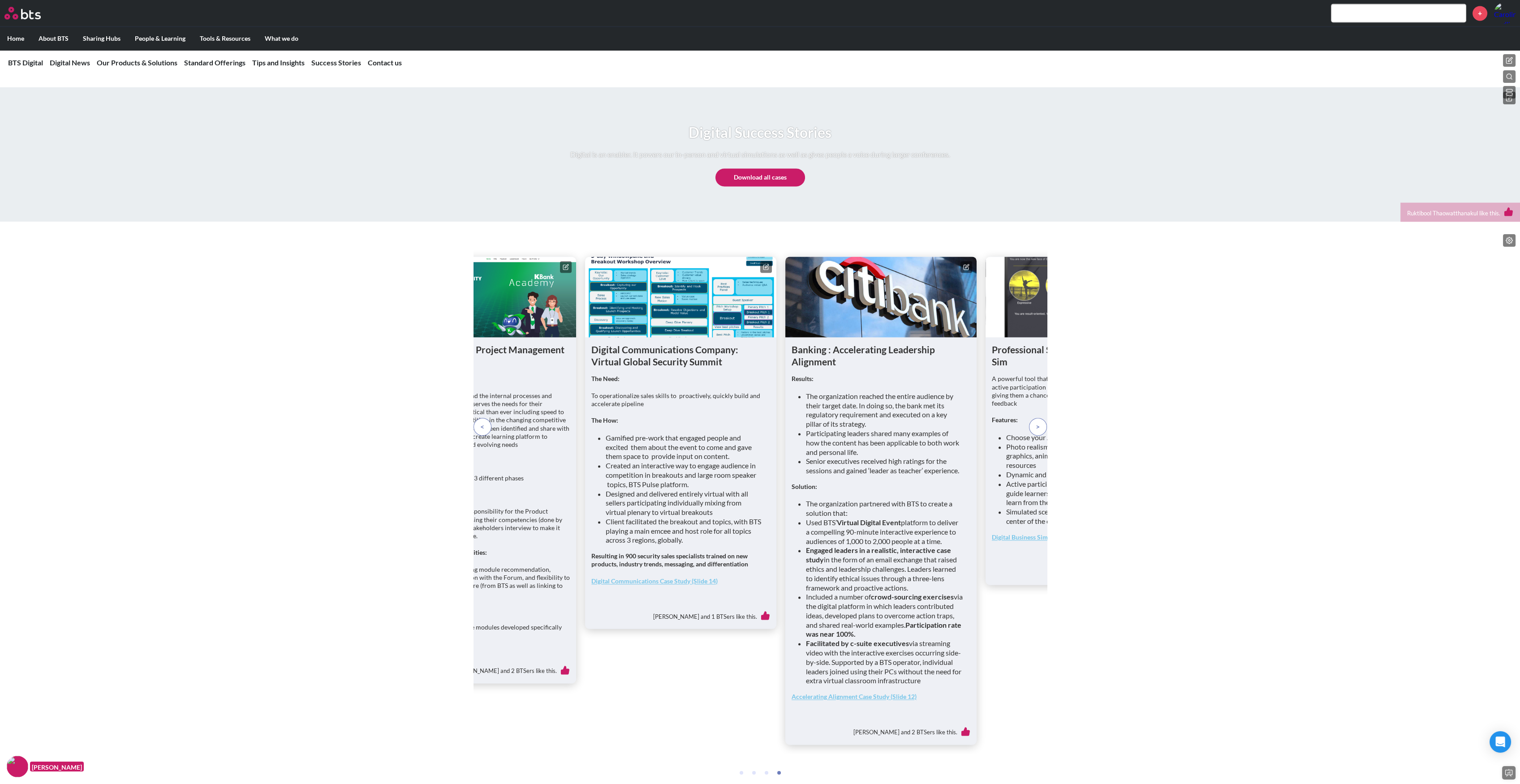
click at [1040, 436] on p at bounding box center [1037, 427] width 18 height 18
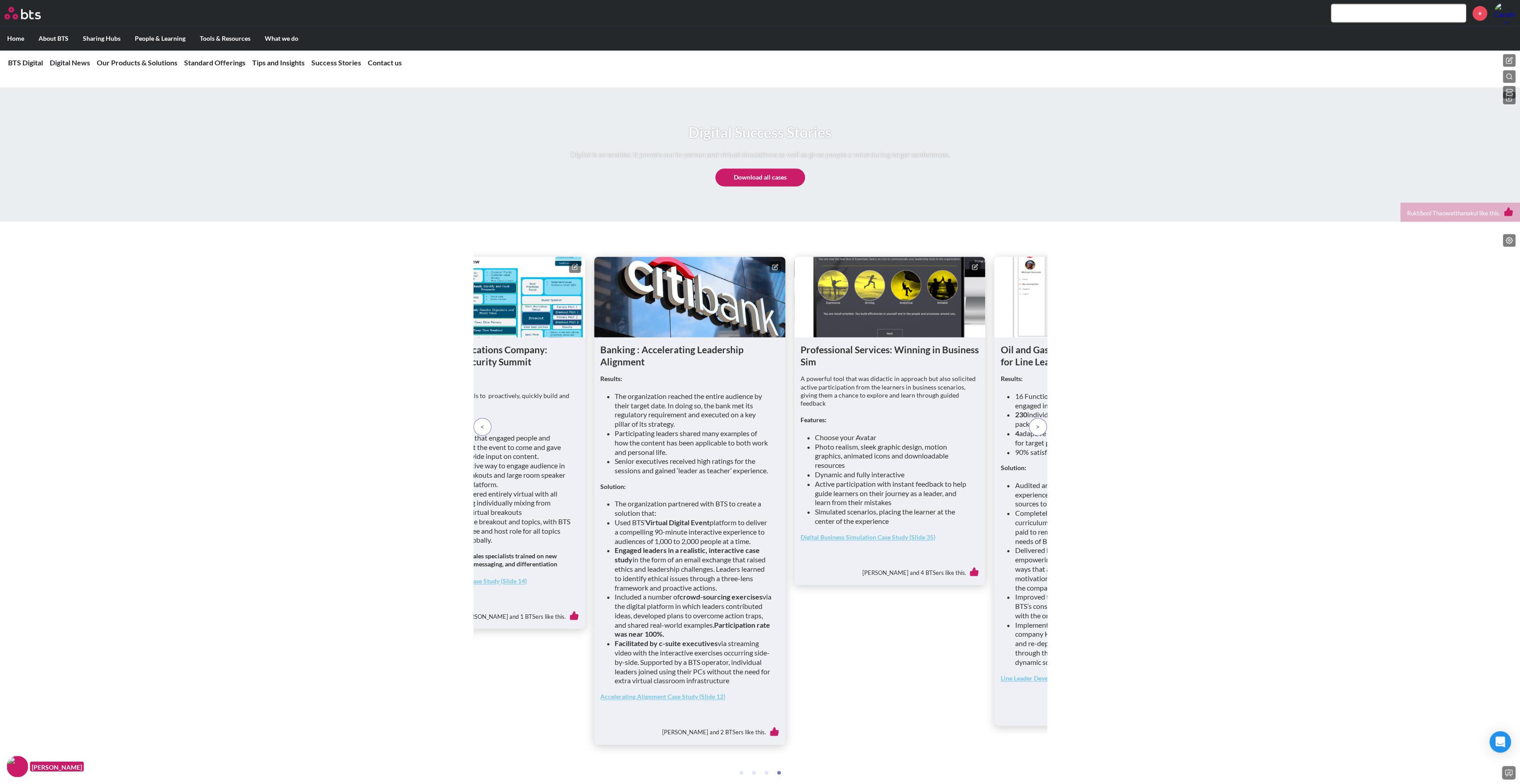
click at [1040, 436] on p at bounding box center [1037, 427] width 18 height 18
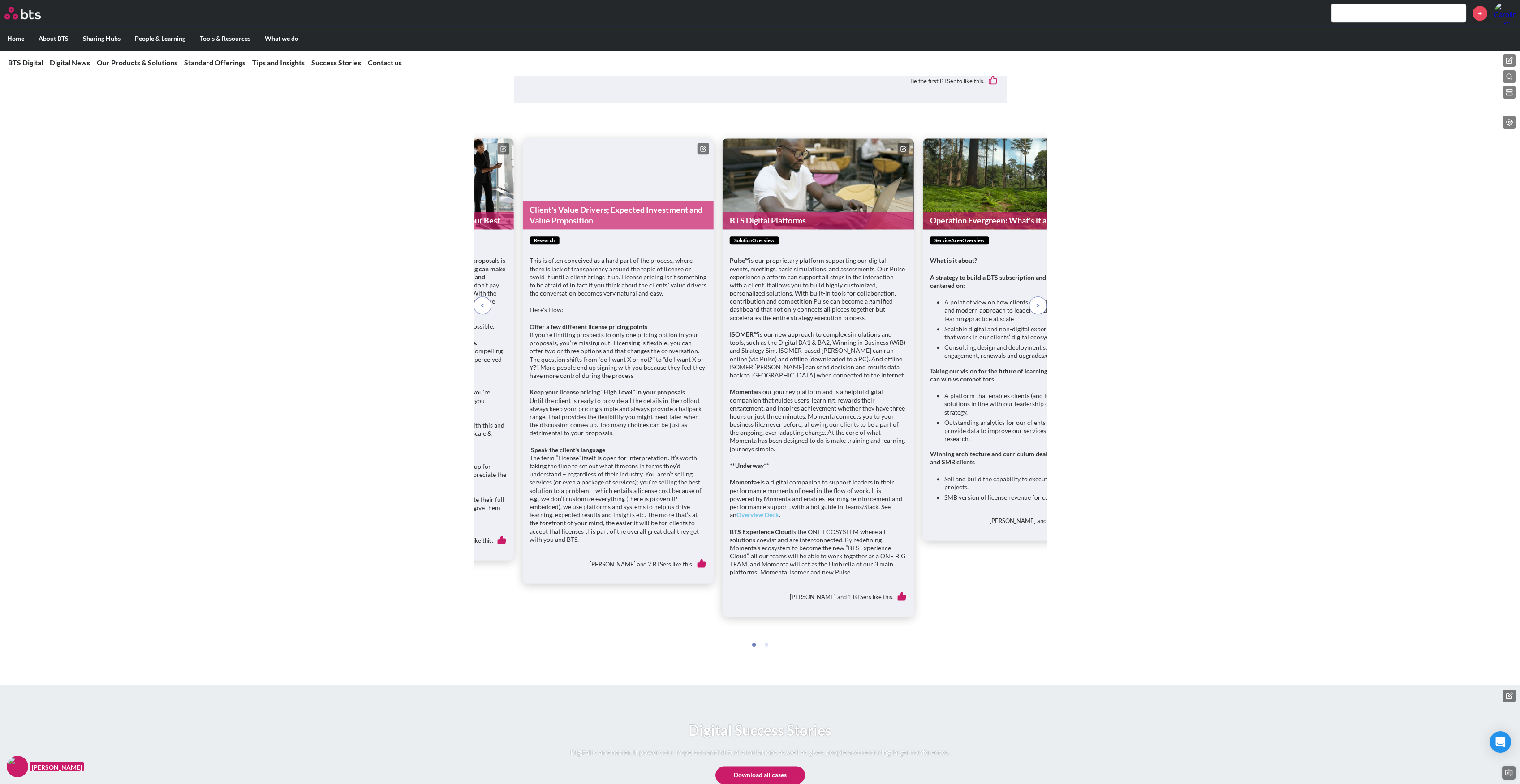
scroll to position [4574, 0]
